Goal: Information Seeking & Learning: Learn about a topic

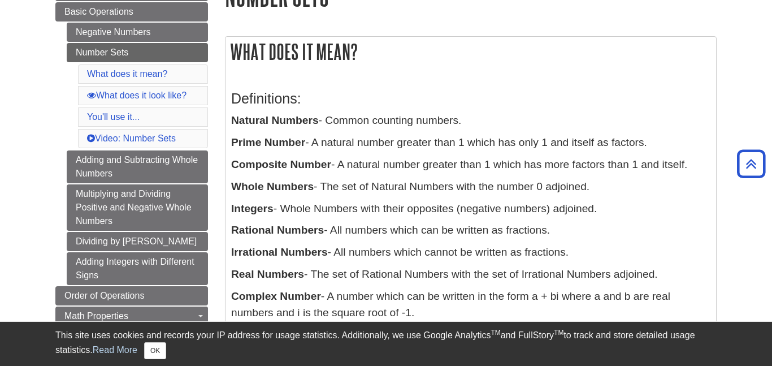
scroll to position [158, 0]
drag, startPoint x: 232, startPoint y: 50, endPoint x: 455, endPoint y: 320, distance: 349.9
click at [455, 320] on div "What does it mean? Definitions: Natural Numbers - Common counting numbers. Prim…" at bounding box center [471, 185] width 492 height 297
click at [417, 215] on p "Integers - Whole Numbers with their opposites (negative numbers) adjoined." at bounding box center [470, 209] width 479 height 16
drag, startPoint x: 231, startPoint y: 120, endPoint x: 416, endPoint y: 308, distance: 263.1
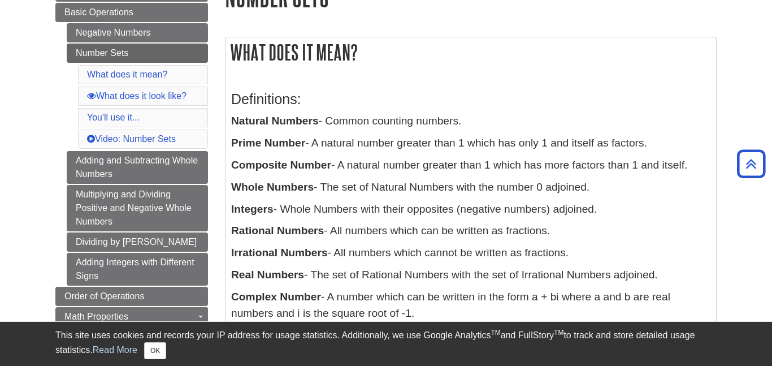
click at [416, 308] on div "Definitions: Natural Numbers - Common counting numbers. Prime Number - A natura…" at bounding box center [470, 203] width 479 height 247
click at [408, 282] on p "Real Numbers - The set of Rational Numbers with the set of Irrational Numbers a…" at bounding box center [470, 275] width 479 height 16
drag, startPoint x: 232, startPoint y: 120, endPoint x: 481, endPoint y: 128, distance: 248.3
click at [481, 128] on p "Natural Numbers - Common counting numbers." at bounding box center [470, 121] width 479 height 16
copy p "Natural Numbers - Common counting numbers."
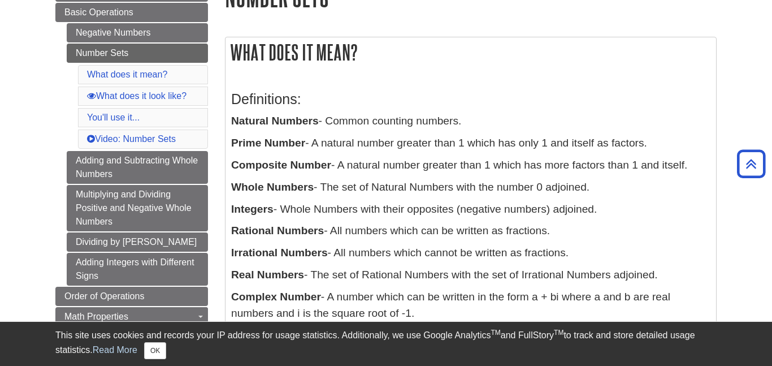
drag, startPoint x: 232, startPoint y: 144, endPoint x: 662, endPoint y: 148, distance: 429.1
click at [662, 148] on p "Prime Number - A natural number greater than 1 which has only 1 and itself as f…" at bounding box center [470, 143] width 479 height 16
copy p "Prime Number - A natural number greater than 1 which has only 1 and itself as f…"
drag, startPoint x: 234, startPoint y: 167, endPoint x: 699, endPoint y: 170, distance: 465.3
click at [699, 170] on p "Composite Number - A natural number greater than 1 which has more factors than …" at bounding box center [470, 165] width 479 height 16
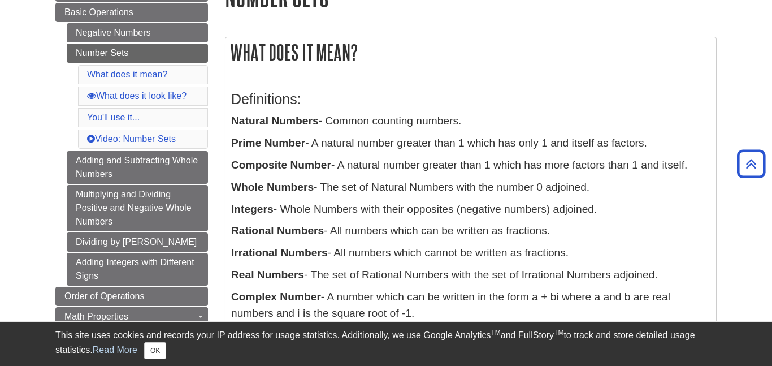
copy p "Composite Number - A natural number greater than 1 which has more factors than …"
drag, startPoint x: 232, startPoint y: 187, endPoint x: 595, endPoint y: 185, distance: 363.0
click at [595, 185] on p "Whole Numbers - The set of Natural Numbers with the number 0 adjoined." at bounding box center [470, 187] width 479 height 16
copy p "Whole Numbers - The set of Natural Numbers with the number 0 adjoined."
drag, startPoint x: 232, startPoint y: 211, endPoint x: 607, endPoint y: 211, distance: 375.4
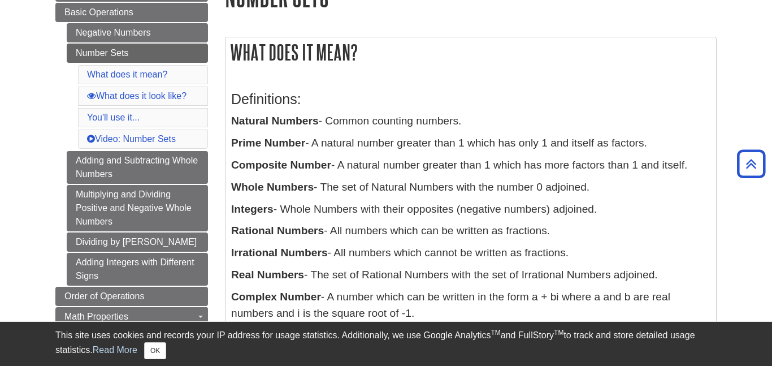
click at [606, 212] on p "Integers - Whole Numbers with their opposites (negative numbers) adjoined." at bounding box center [470, 209] width 479 height 16
copy p "Integers - Whole Numbers with their opposites (negative numbers) adjoined."
click at [235, 231] on b "Rational Numbers" at bounding box center [277, 230] width 93 height 12
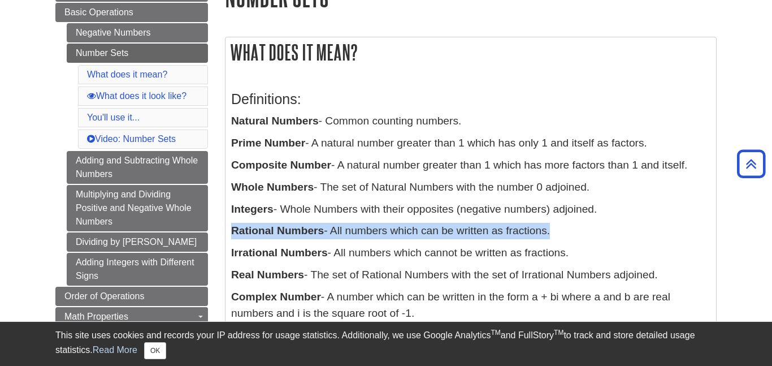
drag, startPoint x: 235, startPoint y: 231, endPoint x: 567, endPoint y: 232, distance: 332.4
click at [567, 232] on p "Rational Numbers - All numbers which can be written as fractions." at bounding box center [470, 231] width 479 height 16
copy div "Rational Numbers - All numbers which can be written as fractions."
click at [231, 253] on b "Irrational Numbers" at bounding box center [279, 253] width 97 height 12
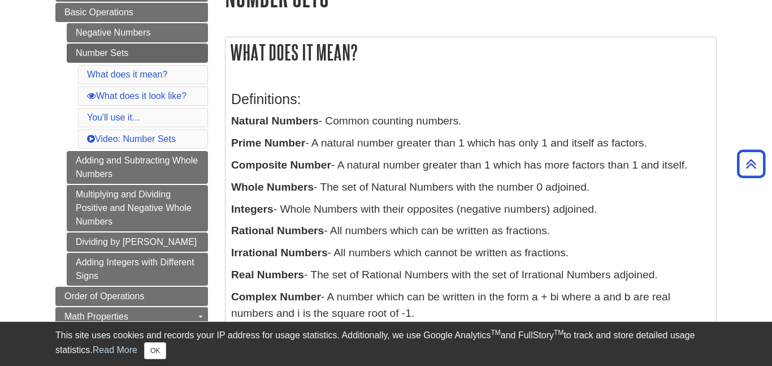
drag, startPoint x: 231, startPoint y: 253, endPoint x: 577, endPoint y: 255, distance: 346.0
click at [577, 255] on p "Irrational Numbers - All numbers which cannot be written as fractions." at bounding box center [470, 253] width 479 height 16
copy p "Irrational Numbers - All numbers which cannot be written as fractions."
click at [234, 276] on b "Real Numbers" at bounding box center [267, 275] width 73 height 12
drag, startPoint x: 234, startPoint y: 276, endPoint x: 673, endPoint y: 279, distance: 439.9
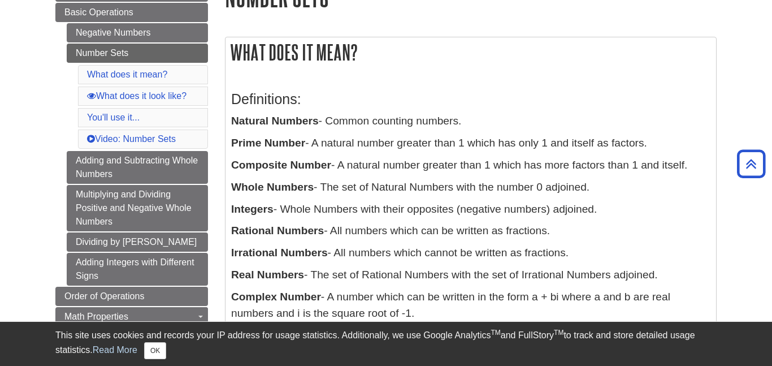
click at [673, 279] on p "Real Numbers - The set of Rational Numbers with the set of Irrational Numbers a…" at bounding box center [470, 275] width 479 height 16
copy p "Real Numbers - The set of Rational Numbers with the set of Irrational Numbers a…"
drag, startPoint x: 233, startPoint y: 298, endPoint x: 407, endPoint y: 314, distance: 174.3
click at [407, 314] on p "Complex Number - A number which can be written in the form a + bi where a and b…" at bounding box center [470, 305] width 479 height 33
copy p "Complex Number - A number which can be written in the form a + bi where a and b…"
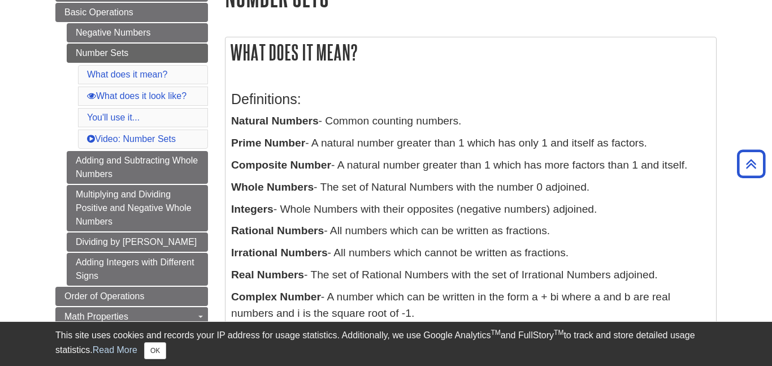
click at [587, 60] on h2 "What does it mean?" at bounding box center [471, 52] width 491 height 30
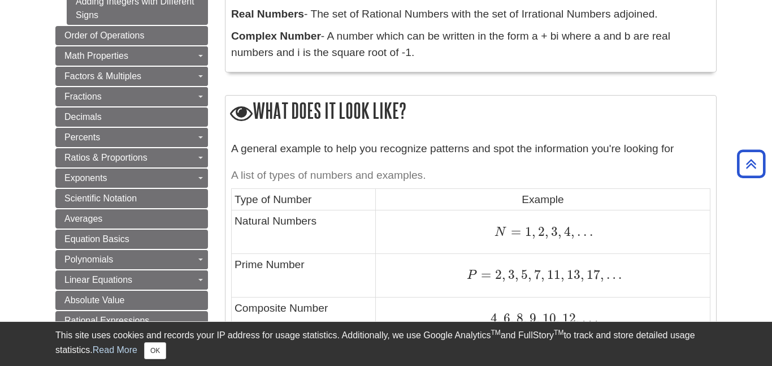
scroll to position [422, 0]
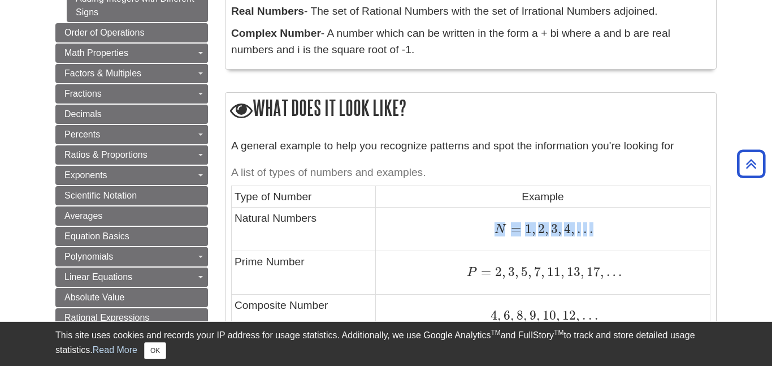
drag, startPoint x: 497, startPoint y: 228, endPoint x: 583, endPoint y: 237, distance: 87.0
click at [583, 237] on td "N = 1 , 2 , 3 , 4 , . . . N = 1 , 2 , 3 , 4 , . . ." at bounding box center [542, 229] width 335 height 44
click at [651, 228] on div "N = 1 , 2 , 3 , 4 , . . . N = 1 , 2 , 3 , 4 , . . ." at bounding box center [543, 229] width 328 height 15
